Goal: Task Accomplishment & Management: Manage account settings

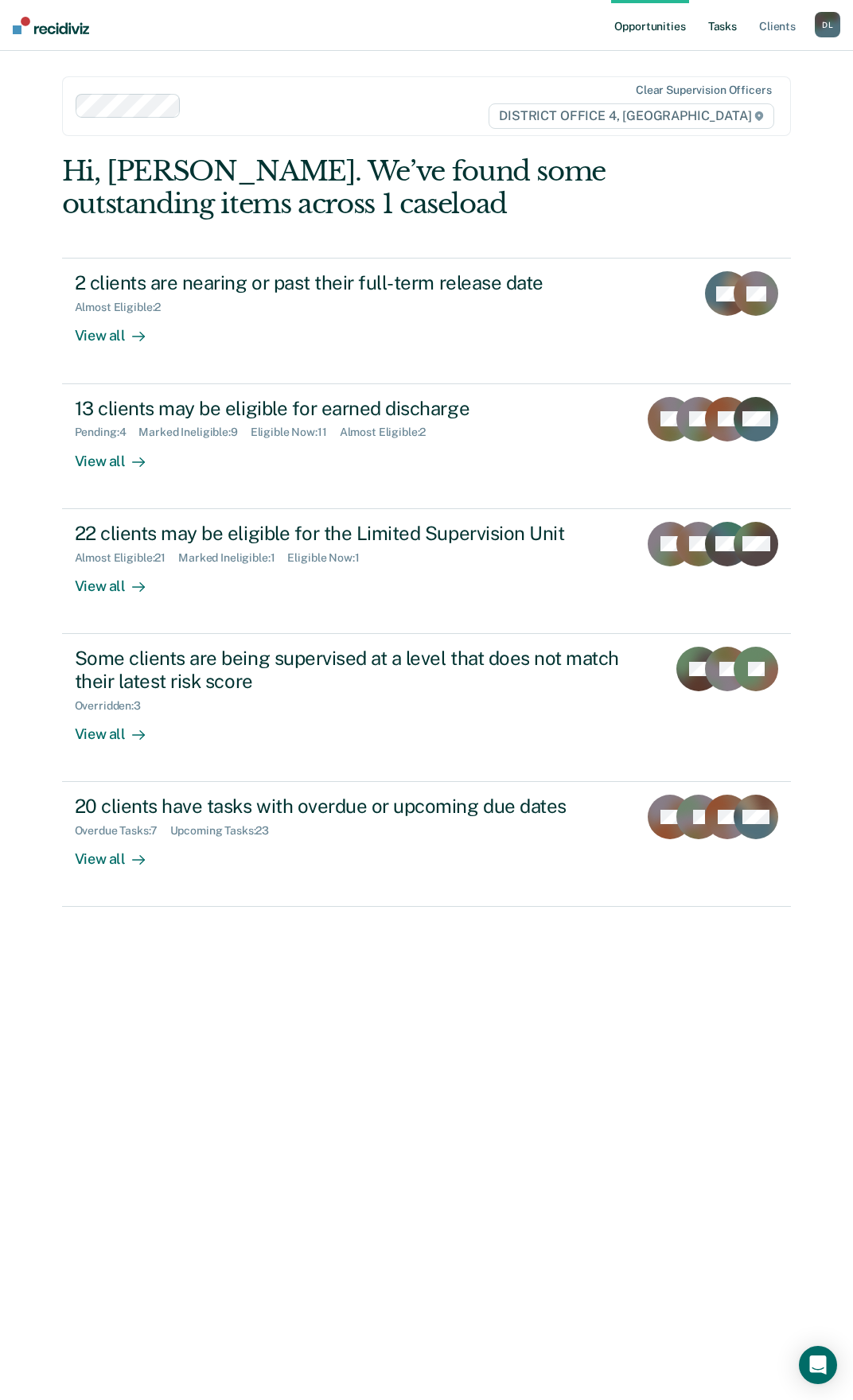
click at [721, 23] on link "Tasks" at bounding box center [722, 26] width 35 height 51
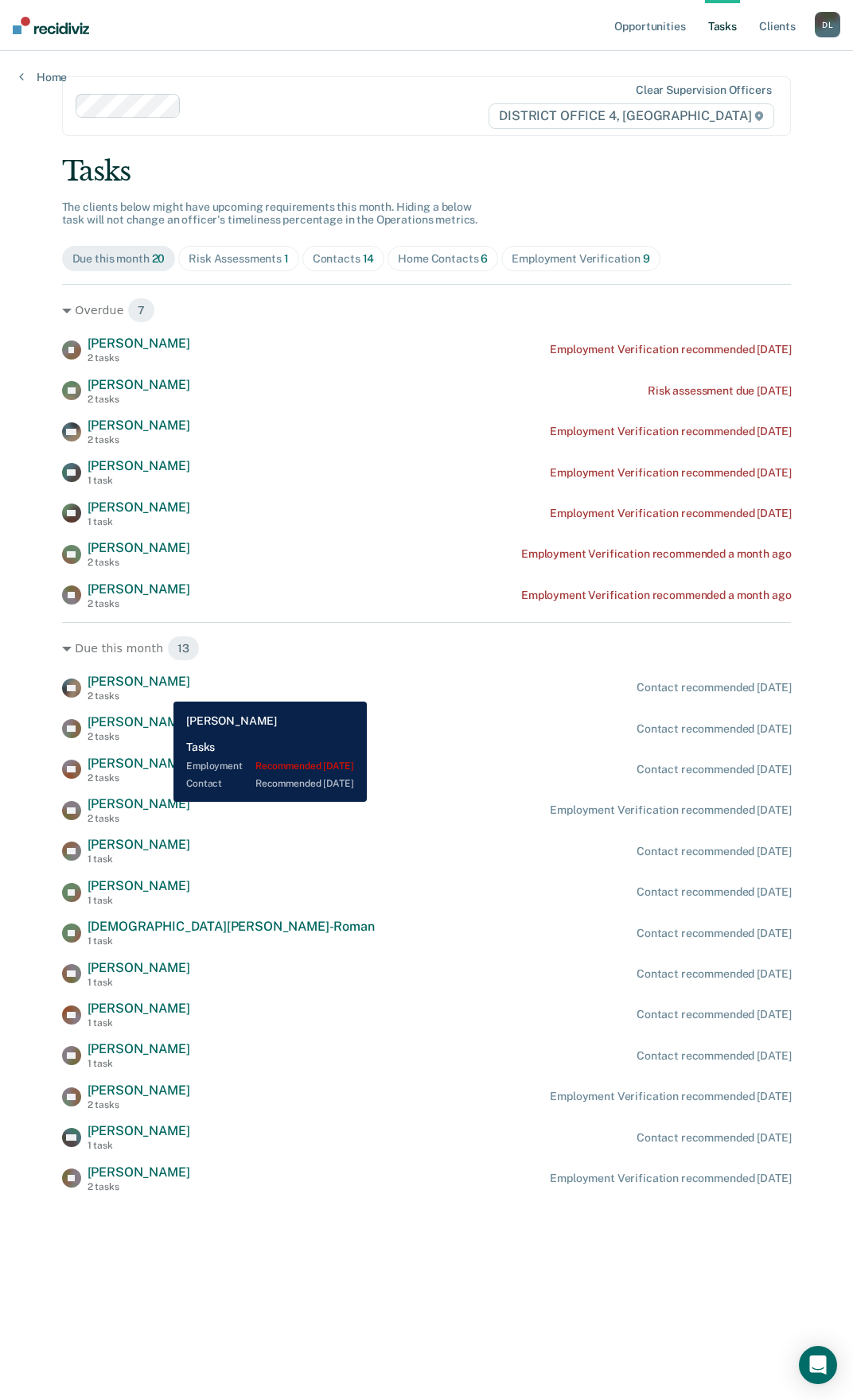
click at [159, 689] on span "[PERSON_NAME]" at bounding box center [139, 681] width 102 height 16
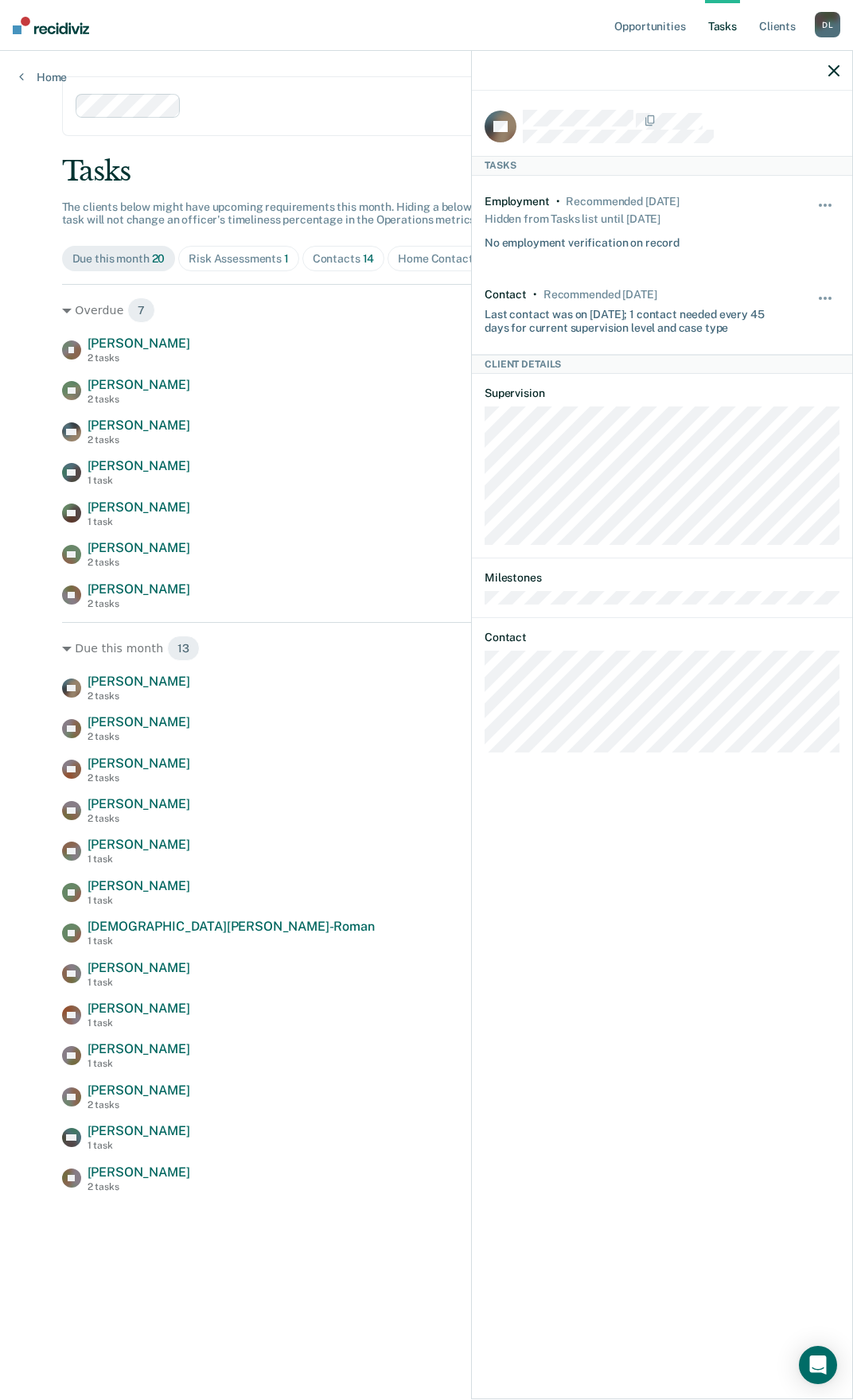
click at [41, 573] on div "Opportunities Tasks Client s [PERSON_NAME] [PERSON_NAME] Profile How it works L…" at bounding box center [426, 700] width 853 height 1400
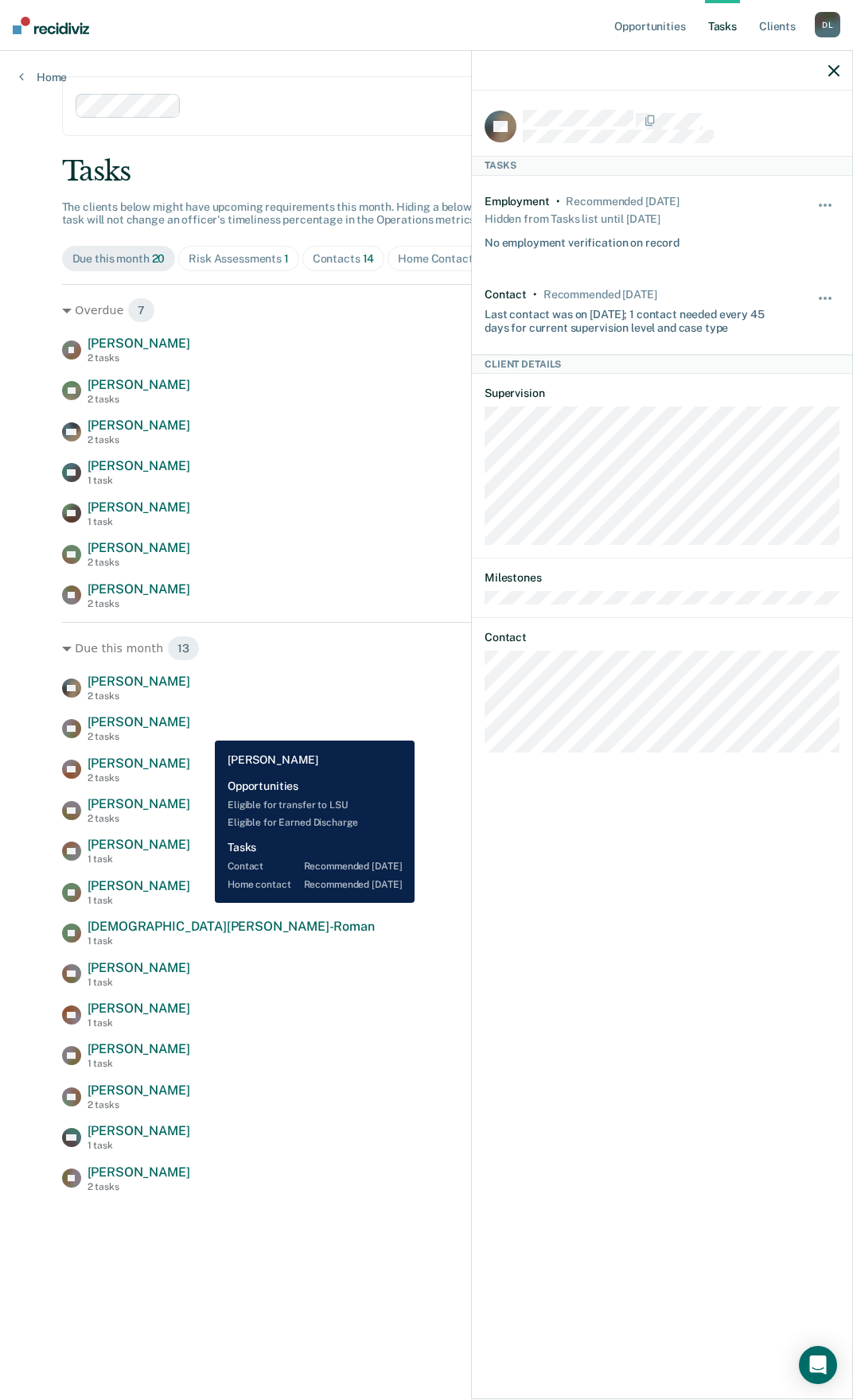
click at [190, 729] on span "[PERSON_NAME]" at bounding box center [139, 721] width 102 height 16
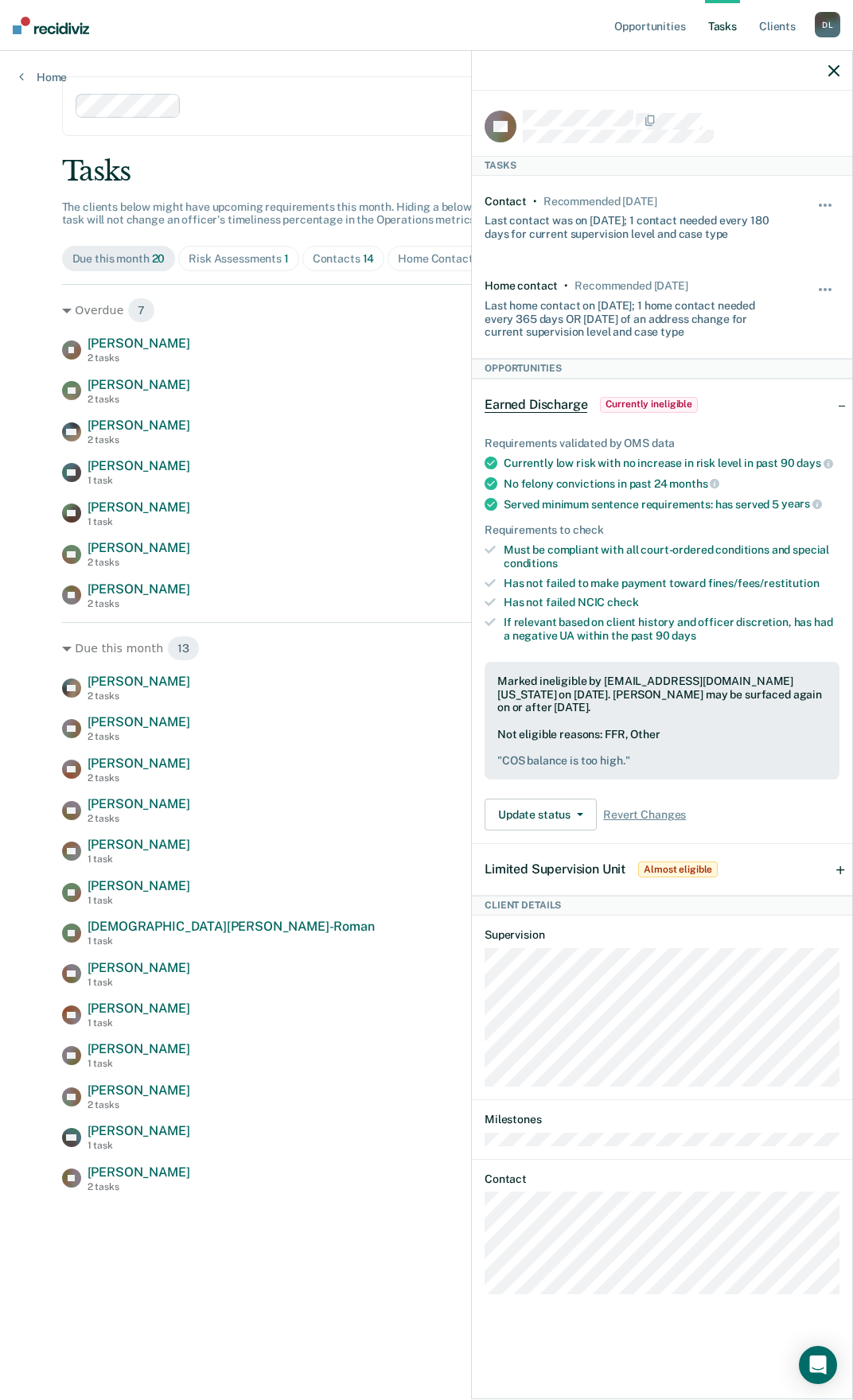
click at [832, 75] on icon "button" at bounding box center [834, 70] width 11 height 11
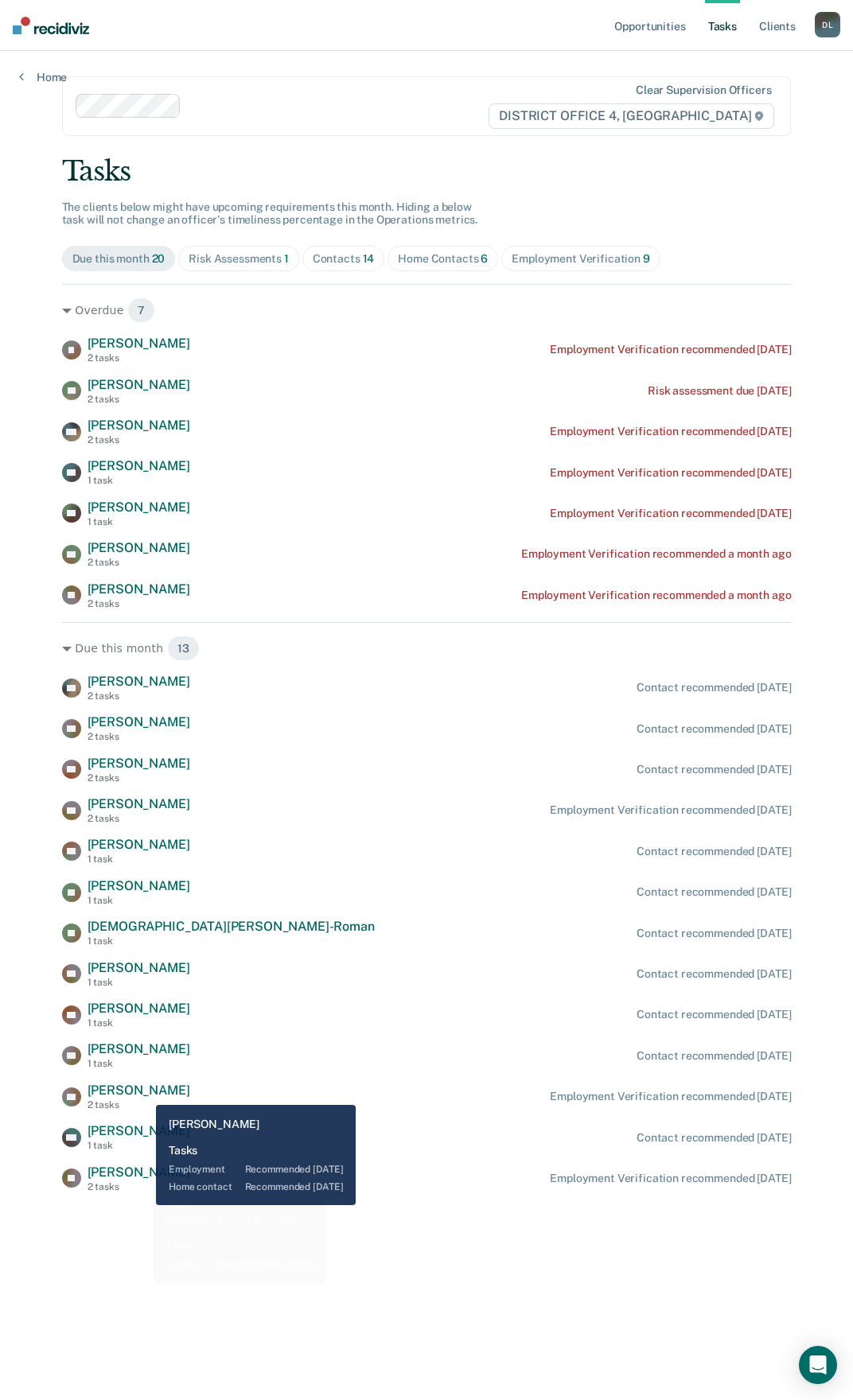
click at [144, 1092] on span "[PERSON_NAME]" at bounding box center [139, 1090] width 102 height 16
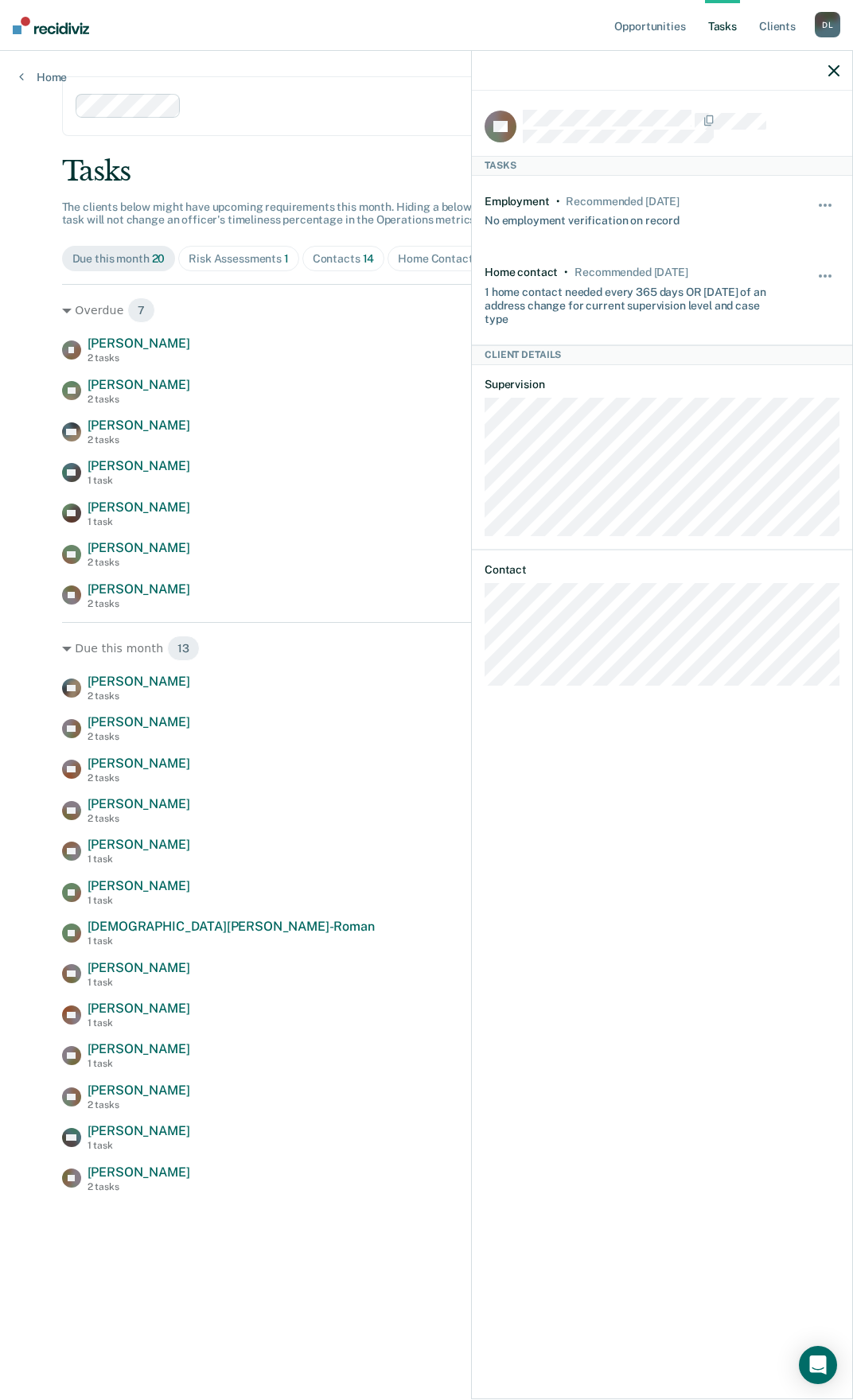
click at [826, 69] on div at bounding box center [662, 71] width 380 height 40
click at [831, 69] on icon "button" at bounding box center [834, 70] width 11 height 11
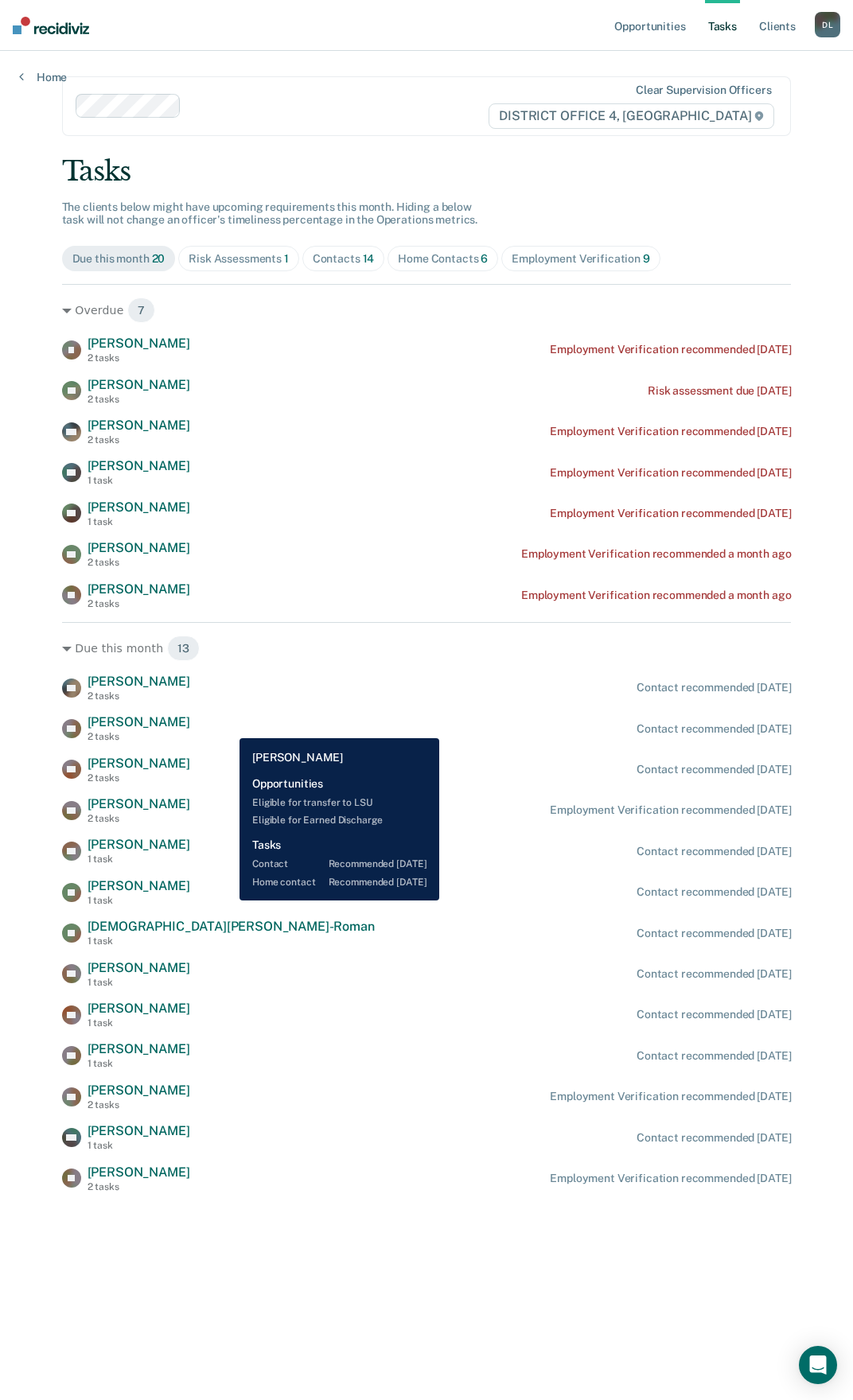
click at [190, 726] on span "[PERSON_NAME]" at bounding box center [139, 721] width 102 height 16
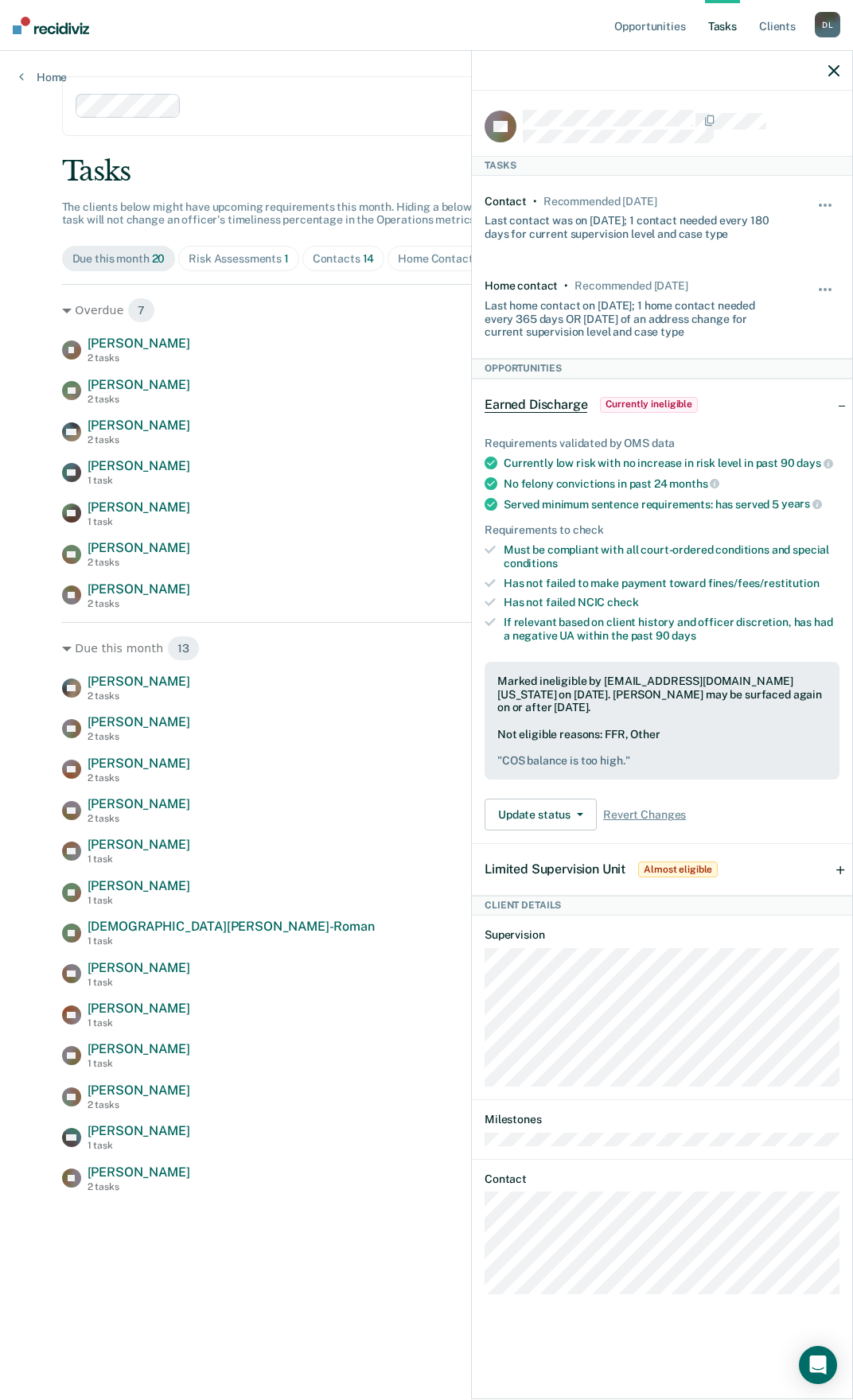
click at [837, 70] on icon "button" at bounding box center [834, 70] width 11 height 11
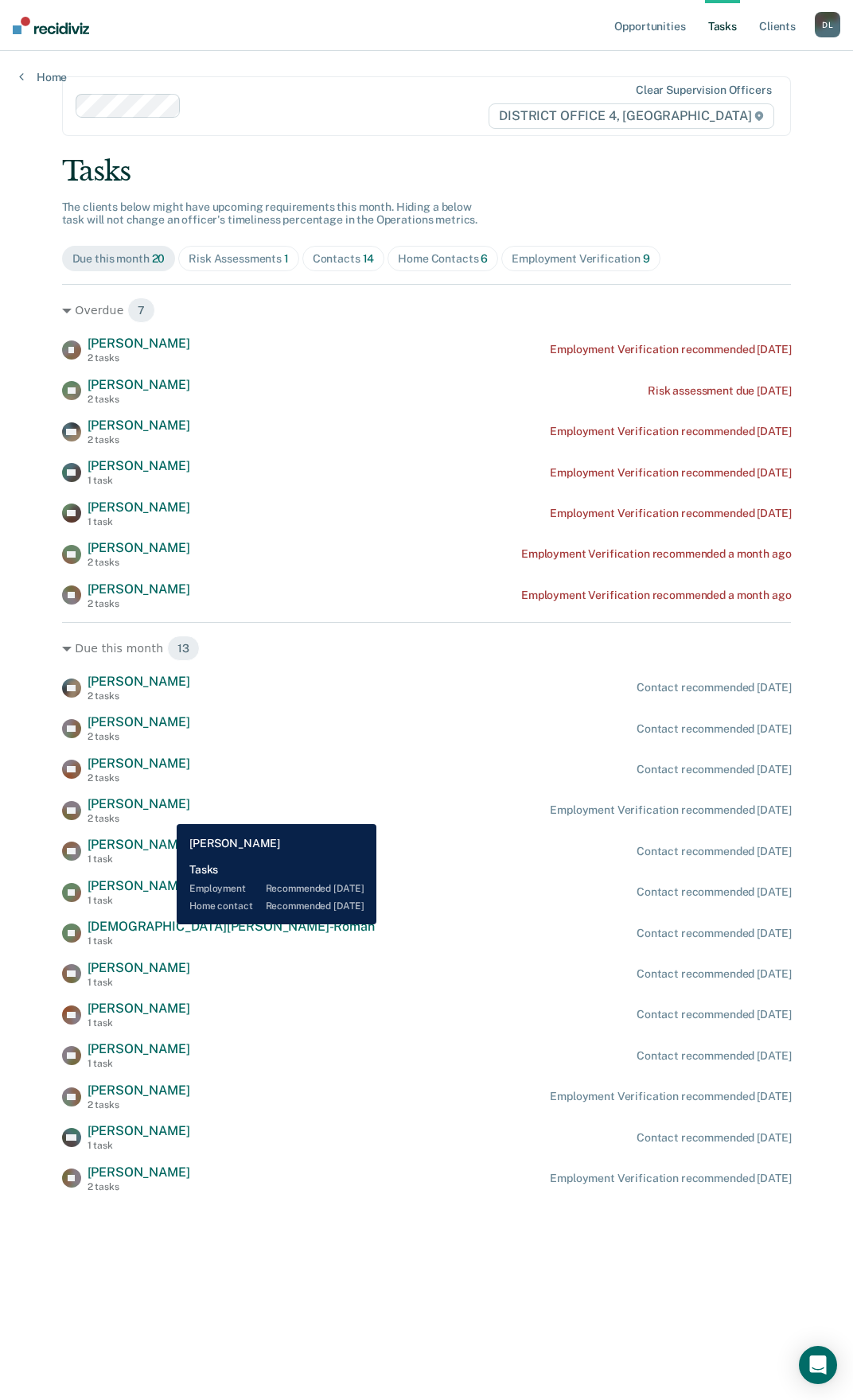
click at [165, 812] on div "[PERSON_NAME] 2 tasks" at bounding box center [139, 810] width 102 height 27
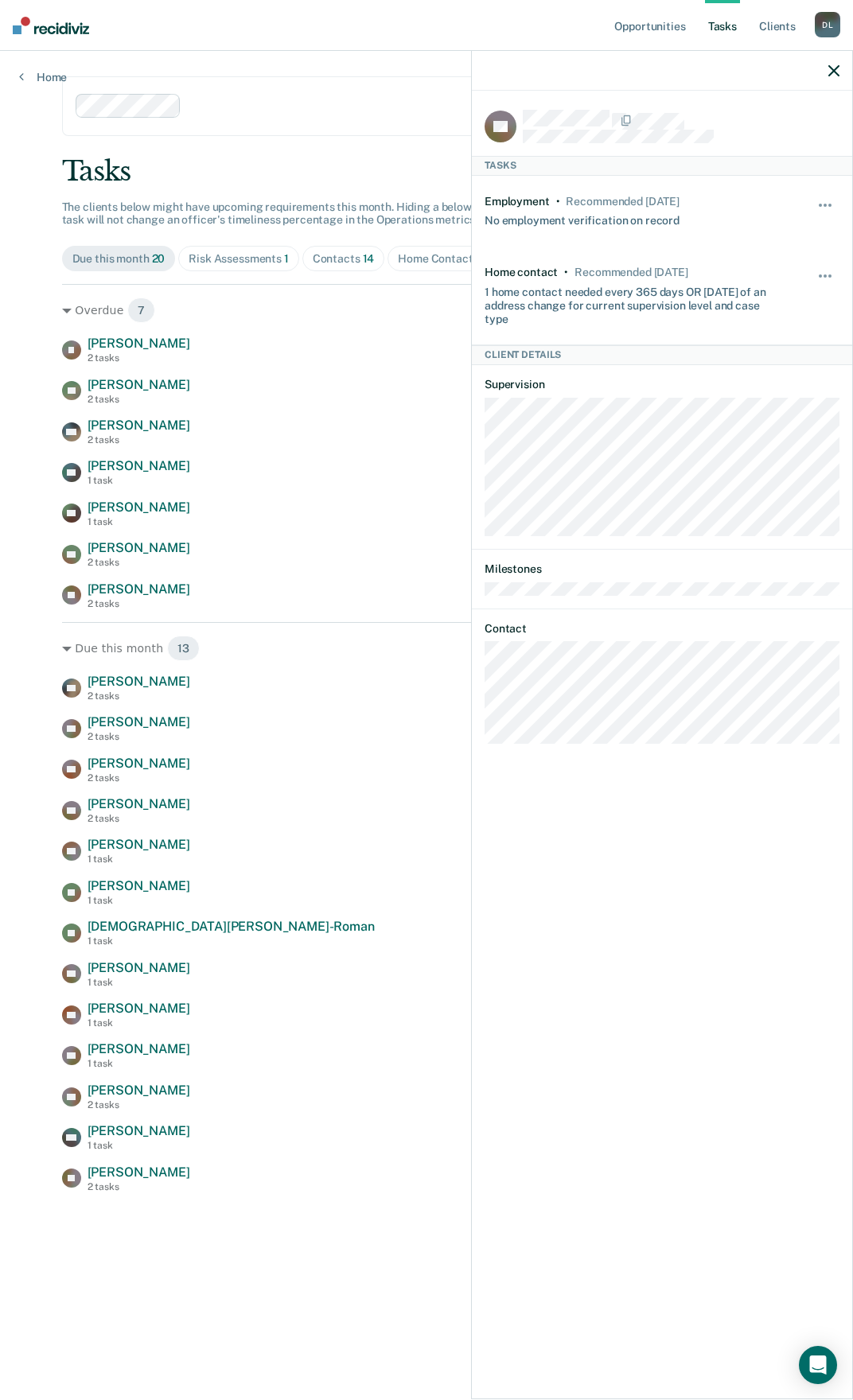
click at [833, 72] on icon "button" at bounding box center [834, 70] width 11 height 11
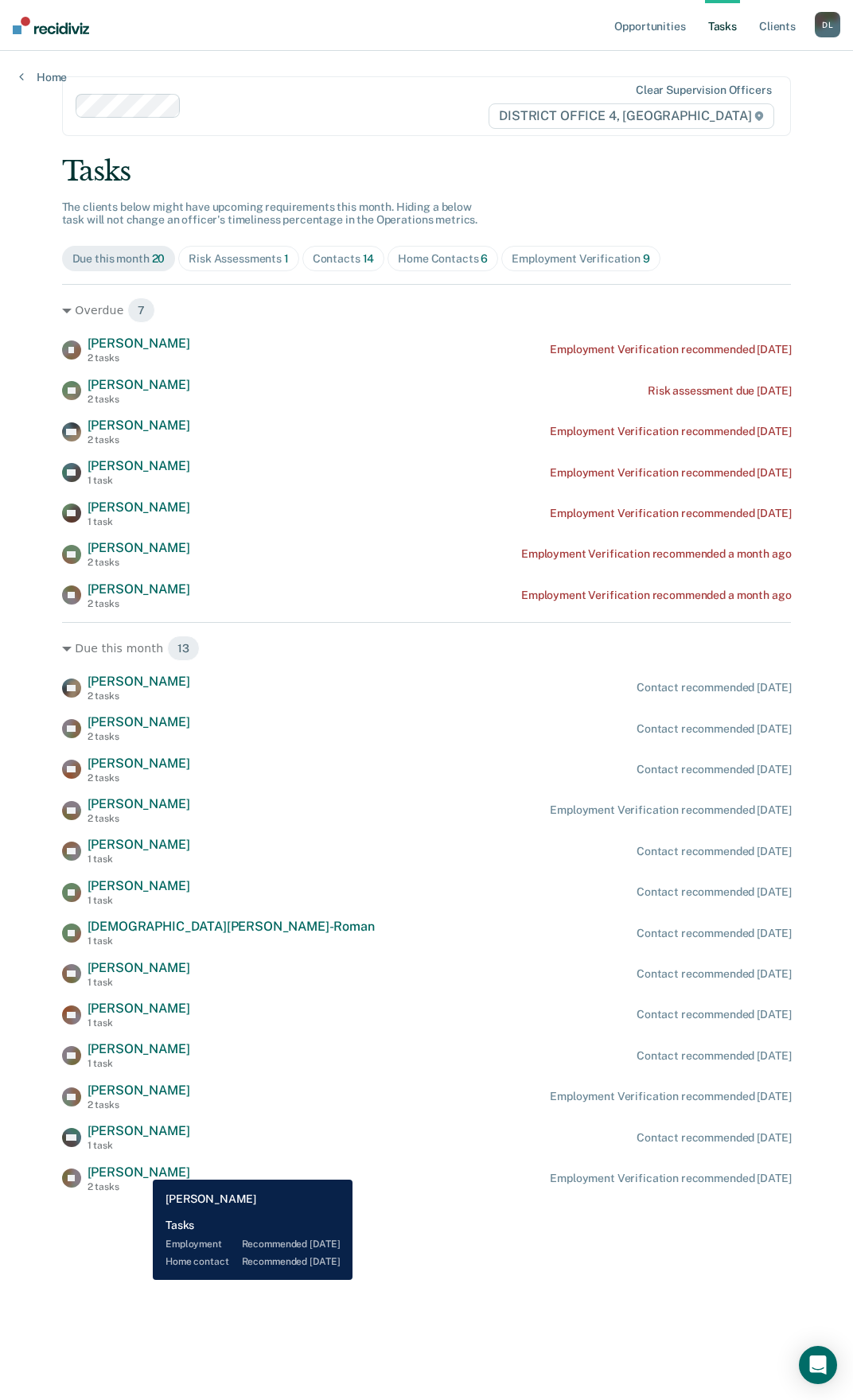
click at [141, 1168] on span "[PERSON_NAME]" at bounding box center [139, 1172] width 102 height 16
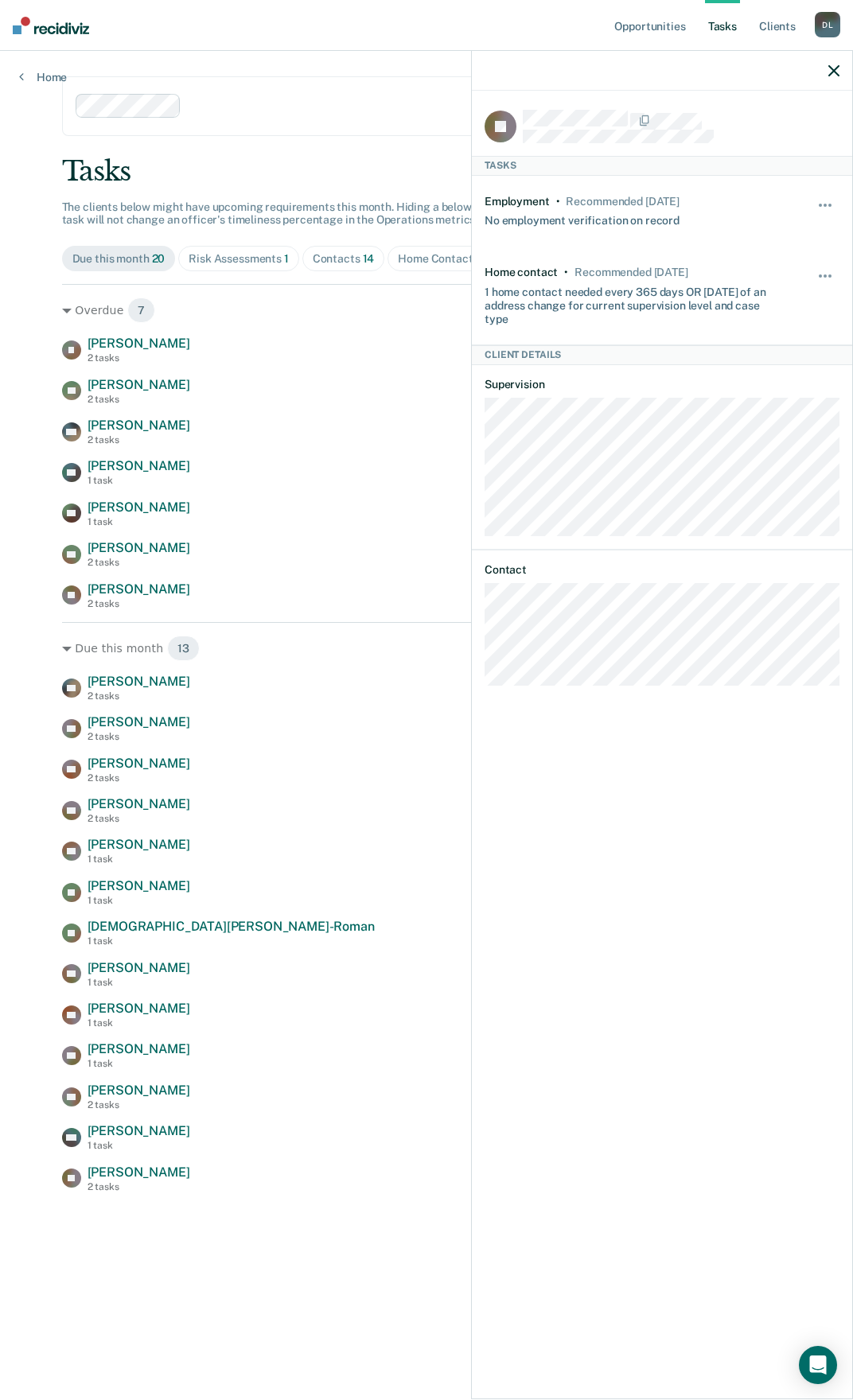
click at [836, 73] on icon "button" at bounding box center [834, 70] width 11 height 11
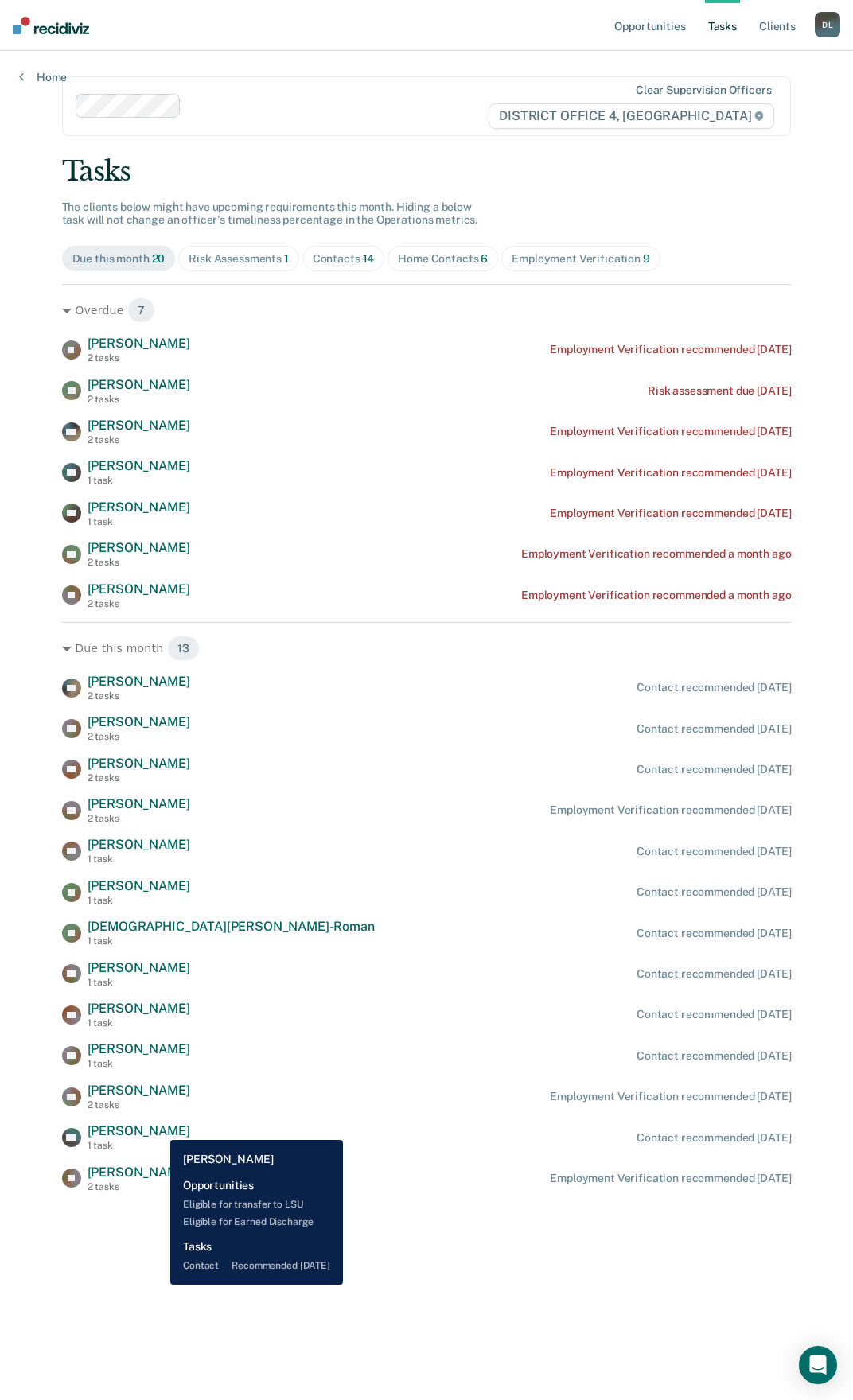
click at [158, 1128] on span "[PERSON_NAME]" at bounding box center [139, 1130] width 102 height 16
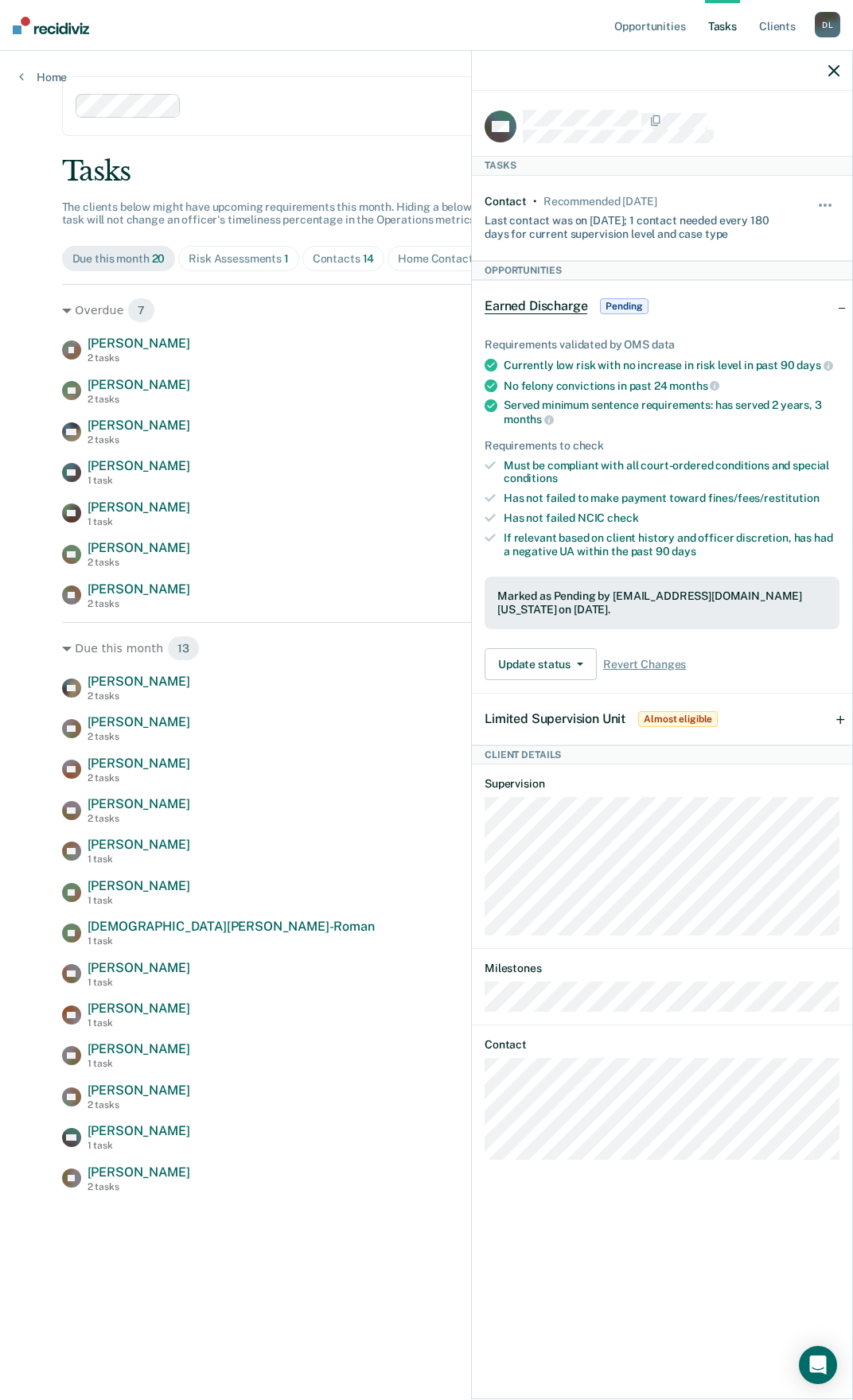
click at [836, 70] on icon "button" at bounding box center [834, 70] width 11 height 11
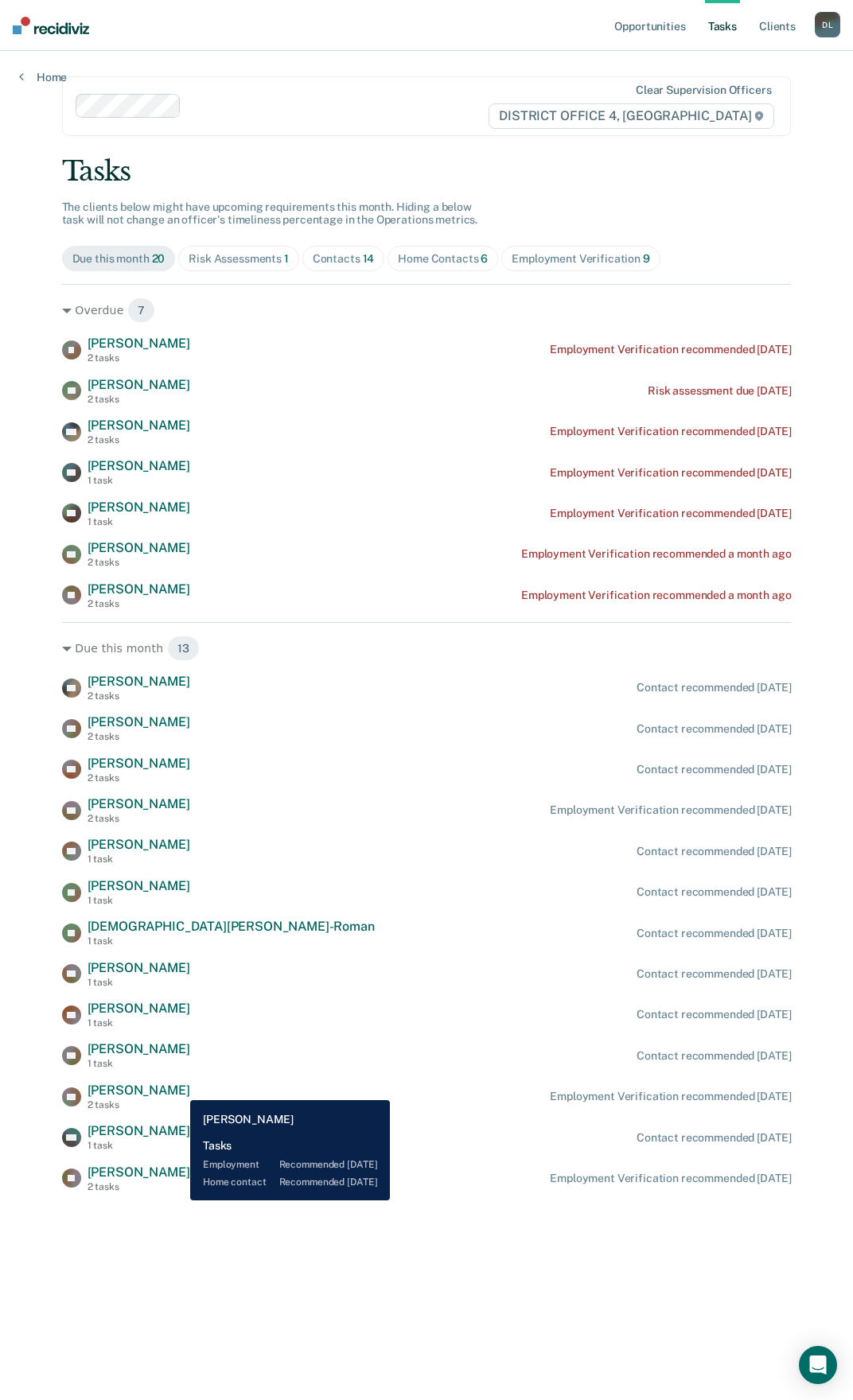
click at [178, 1088] on span "[PERSON_NAME]" at bounding box center [139, 1090] width 102 height 16
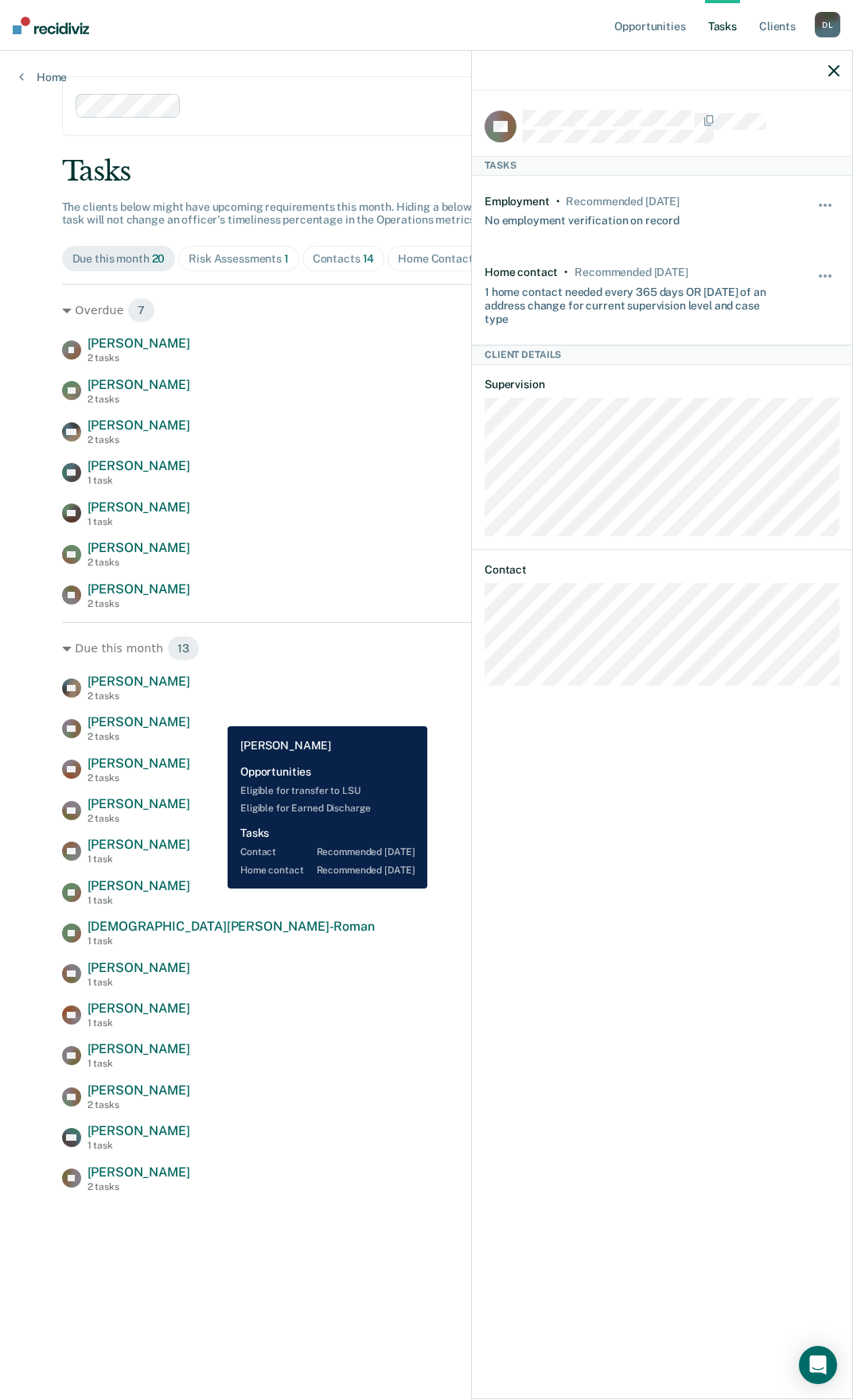
click at [190, 714] on span "[PERSON_NAME]" at bounding box center [139, 721] width 102 height 16
